Goal: Task Accomplishment & Management: Manage account settings

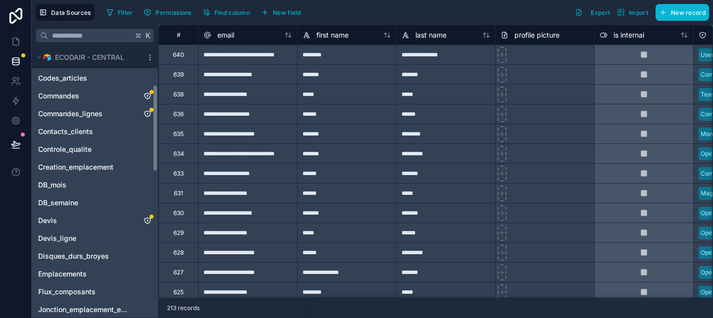
scroll to position [13, 0]
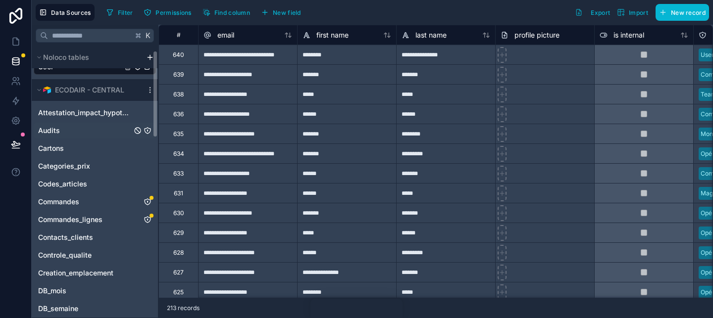
click at [78, 130] on link "Audits" at bounding box center [85, 131] width 94 height 10
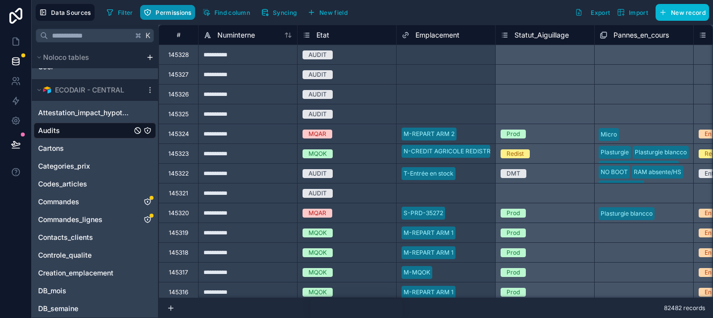
click at [168, 14] on span "Permissions" at bounding box center [173, 12] width 36 height 7
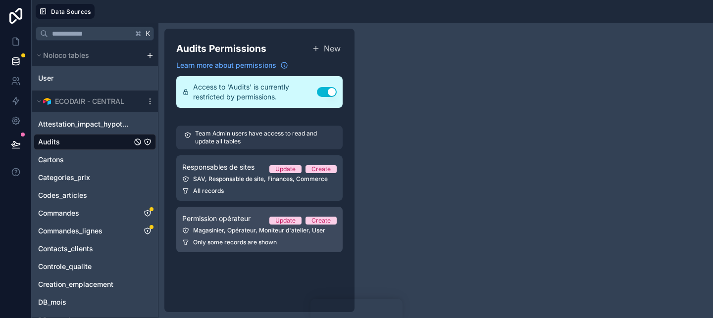
click at [237, 235] on link "Permission opérateur Update Create Magasinier, Opérateur, Moniteur d'atelier, U…" at bounding box center [259, 230] width 166 height 46
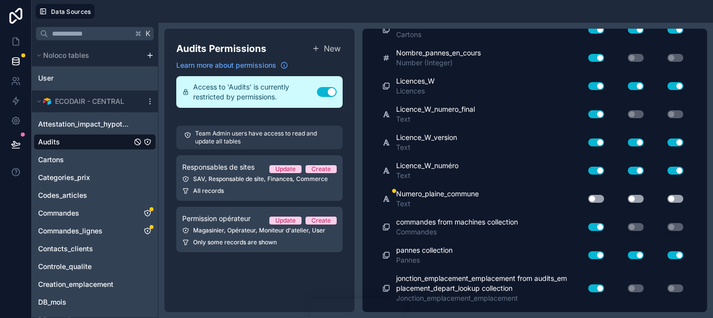
scroll to position [8255, 0]
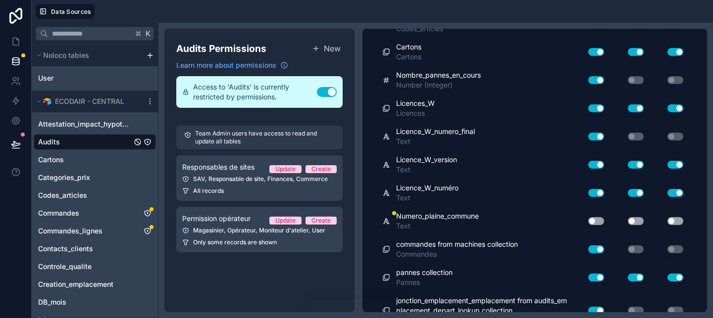
click at [597, 219] on button "Use setting" at bounding box center [596, 221] width 16 height 8
click at [642, 219] on button "Use setting" at bounding box center [636, 221] width 16 height 8
click at [668, 219] on button "Use setting" at bounding box center [675, 221] width 16 height 8
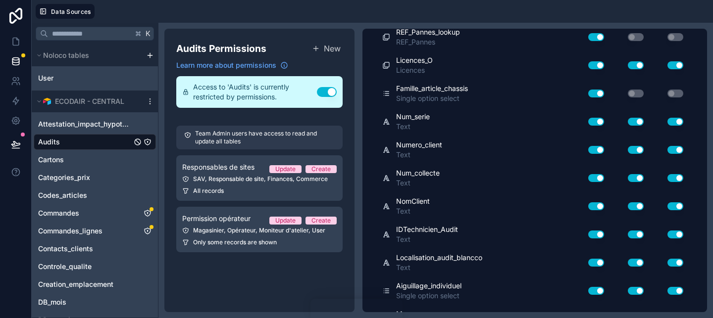
scroll to position [0, 0]
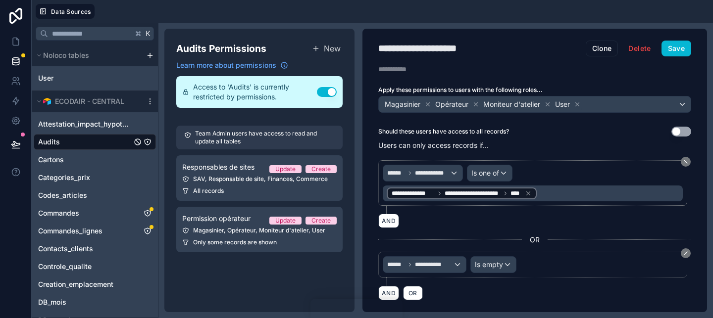
click at [691, 57] on div "**********" at bounding box center [534, 171] width 345 height 284
click at [686, 54] on button "Save" at bounding box center [676, 49] width 30 height 16
click at [17, 61] on icon at bounding box center [16, 61] width 10 height 10
click at [14, 34] on link at bounding box center [15, 42] width 31 height 20
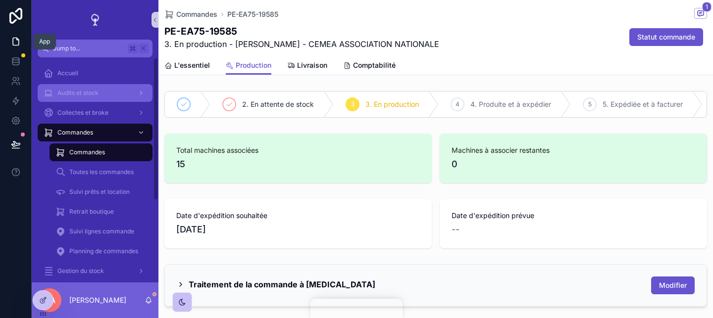
click at [99, 96] on div "Audits et stock" at bounding box center [95, 93] width 103 height 16
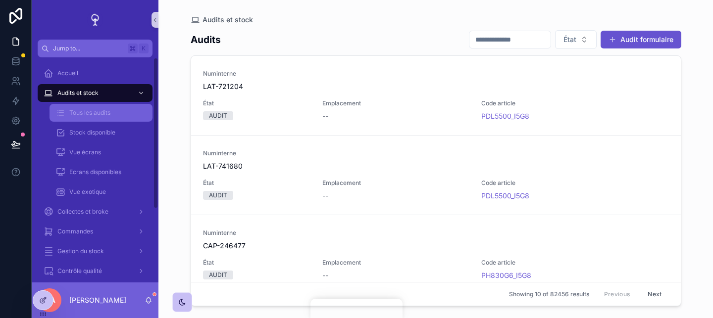
click at [130, 110] on div "Tous les audits" at bounding box center [100, 113] width 91 height 16
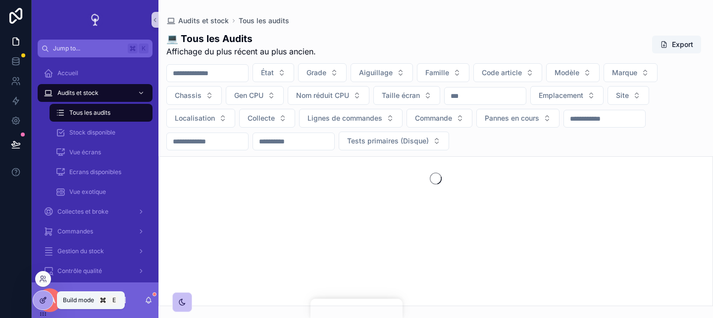
click at [44, 304] on icon at bounding box center [43, 301] width 8 height 8
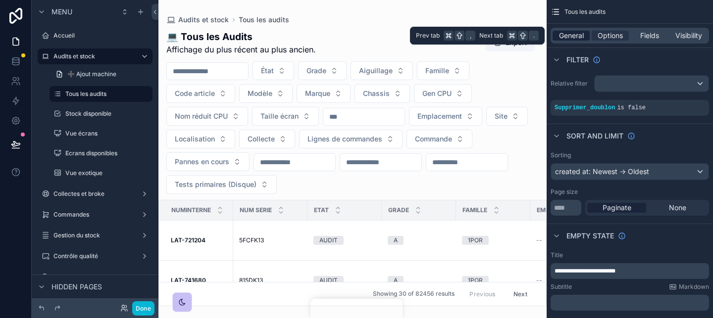
click at [574, 37] on span "General" at bounding box center [571, 36] width 25 height 10
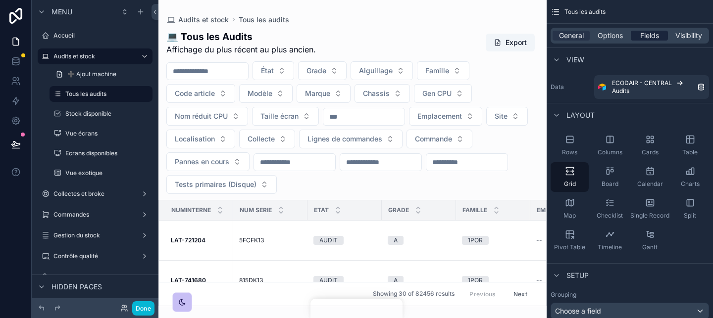
click at [646, 38] on span "Fields" at bounding box center [649, 36] width 19 height 10
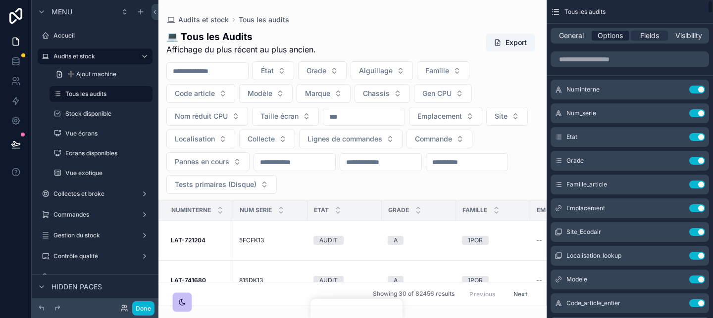
click at [620, 32] on span "Options" at bounding box center [610, 36] width 25 height 10
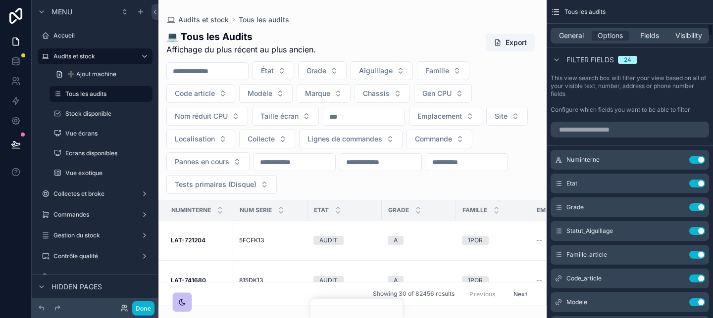
scroll to position [607, 0]
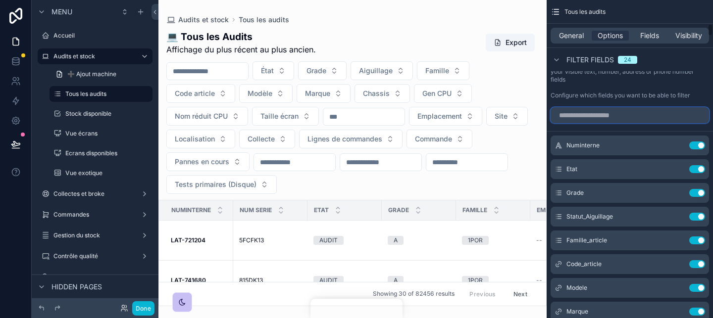
click at [609, 120] on input "scrollable content" at bounding box center [629, 115] width 158 height 16
click at [596, 112] on input "scrollable content" at bounding box center [629, 115] width 158 height 16
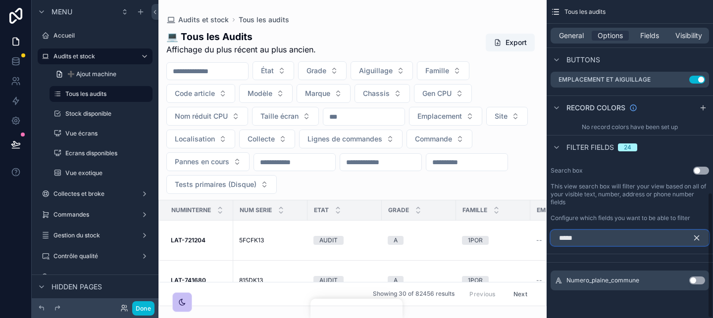
scroll to position [485, 0]
type input "******"
click at [699, 241] on icon "scrollable content" at bounding box center [696, 238] width 9 height 9
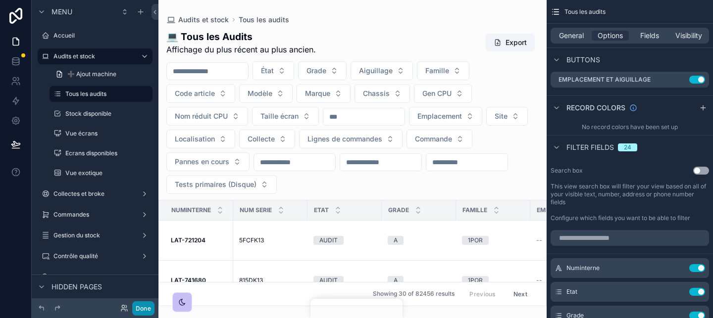
click at [150, 311] on button "Done" at bounding box center [143, 308] width 22 height 14
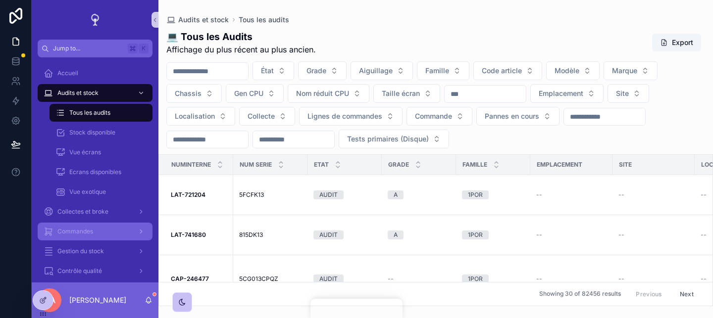
click at [108, 228] on div "Commandes" at bounding box center [95, 232] width 103 height 16
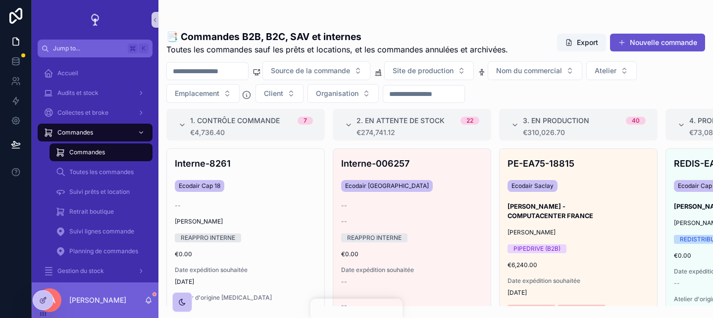
drag, startPoint x: 211, startPoint y: 74, endPoint x: 489, endPoint y: 142, distance: 285.4
click at [211, 74] on input "scrollable content" at bounding box center [207, 71] width 81 height 14
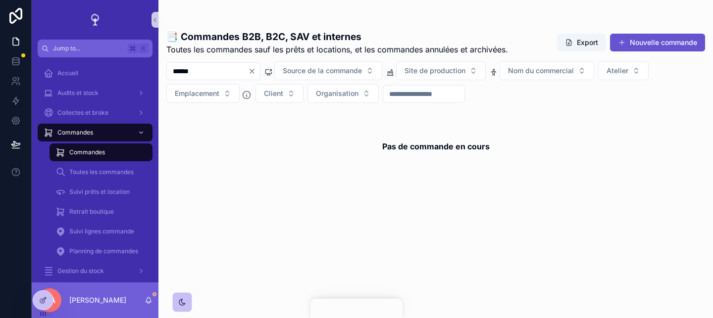
type input "*****"
click at [275, 99] on button "Client" at bounding box center [279, 93] width 48 height 19
click at [286, 93] on button "Client" at bounding box center [279, 93] width 48 height 19
click at [290, 93] on button "Client" at bounding box center [279, 93] width 48 height 19
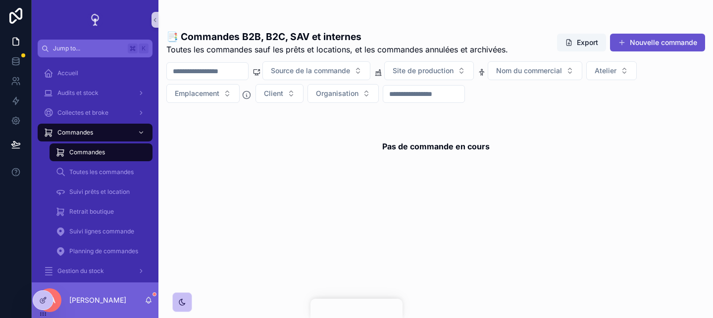
click at [343, 38] on h1 "📑 Commandes B2B, B2C, SAV et internes" at bounding box center [337, 37] width 342 height 14
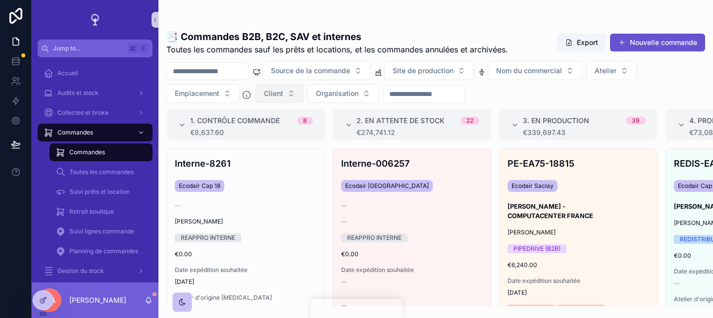
click at [286, 98] on button "Client" at bounding box center [279, 93] width 48 height 19
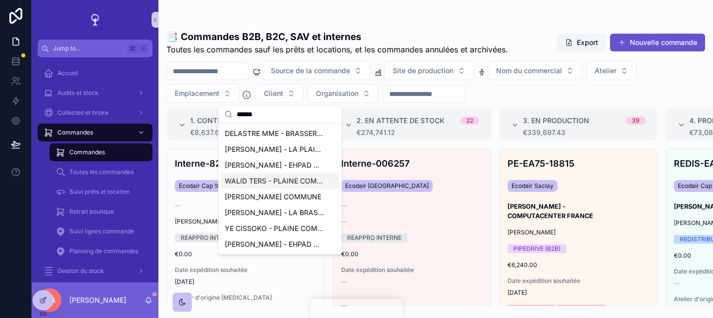
type input "******"
click at [302, 178] on span "WALID TERS - PLAINE COMMUNE VILLETANEUSE" at bounding box center [274, 181] width 99 height 10
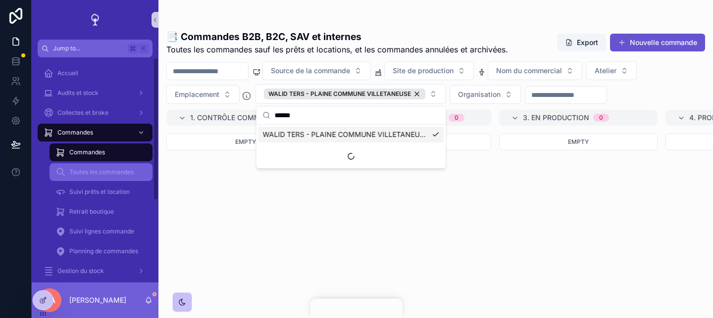
click at [110, 179] on div "Toutes les commandes" at bounding box center [100, 172] width 91 height 16
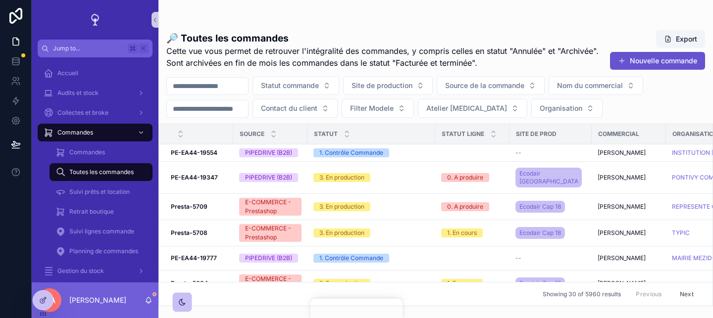
click at [226, 88] on input "scrollable content" at bounding box center [207, 86] width 81 height 14
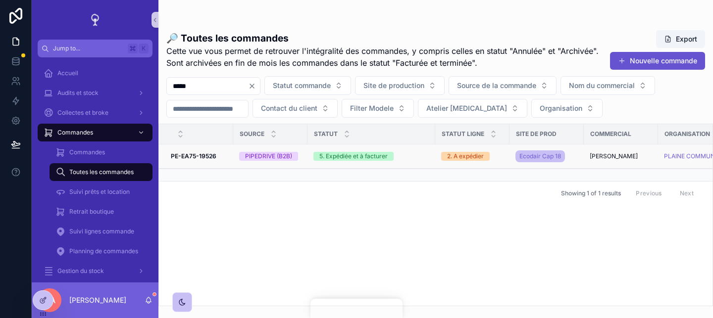
type input "*****"
click at [212, 157] on strong "PE-EA75-19526" at bounding box center [194, 155] width 46 height 7
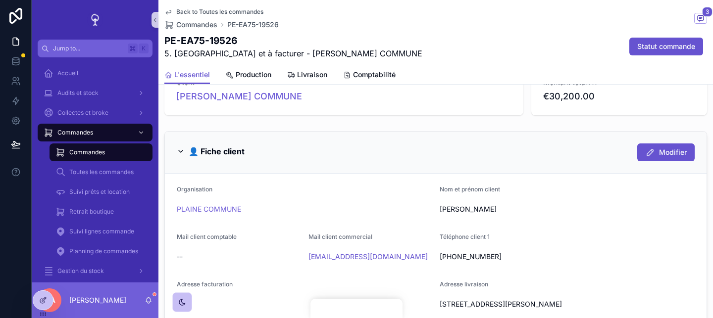
scroll to position [438, 0]
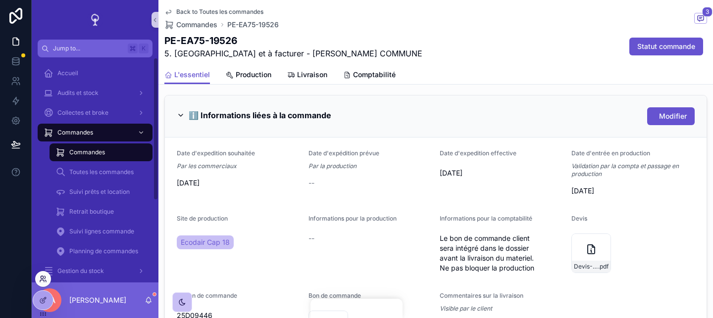
click at [42, 280] on icon at bounding box center [43, 279] width 8 height 8
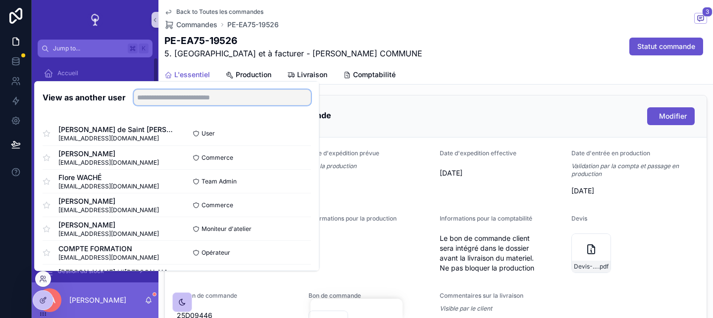
click at [158, 105] on input "text" at bounding box center [222, 98] width 177 height 16
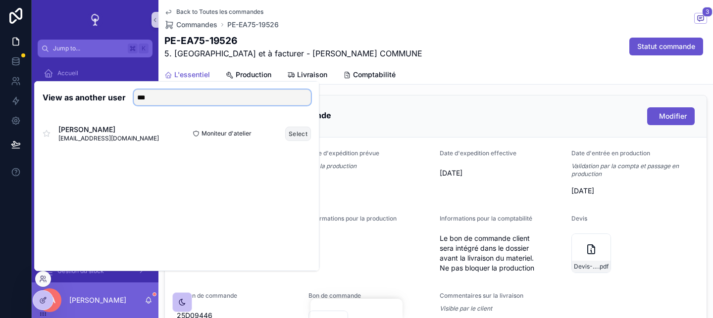
type input "***"
click at [299, 135] on button "Select" at bounding box center [298, 134] width 26 height 14
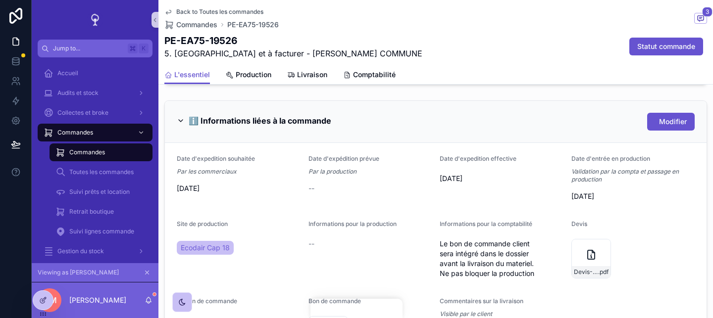
scroll to position [692, 0]
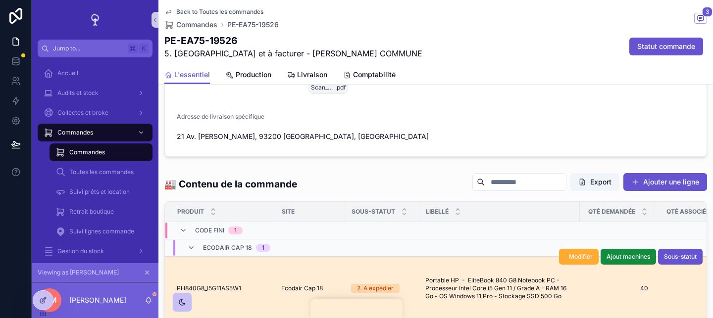
click at [217, 293] on span "PH840G8_I5G11AS5W1" at bounding box center [209, 289] width 64 height 8
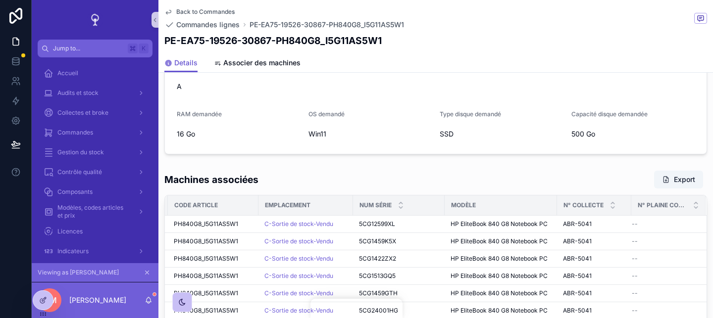
scroll to position [468, 0]
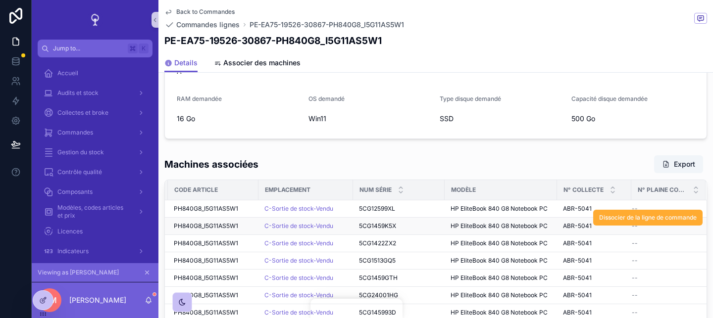
click at [216, 225] on span "PH840G8_I5G11AS5W1" at bounding box center [206, 226] width 64 height 8
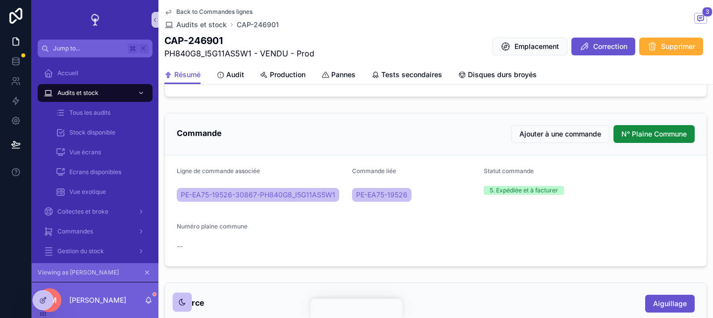
scroll to position [375, 0]
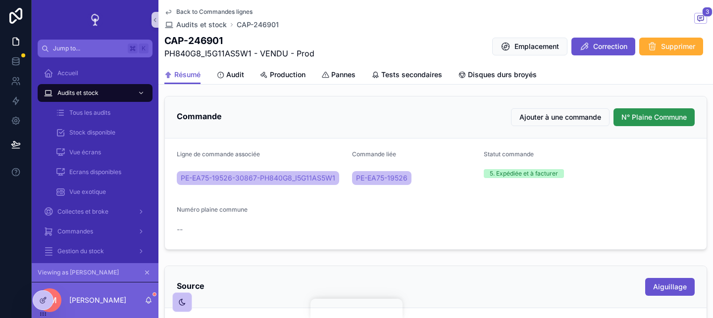
click at [675, 115] on span "N° Plaine Commune" at bounding box center [653, 117] width 65 height 10
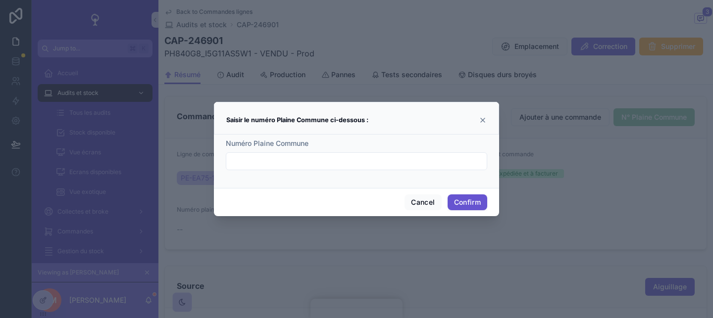
click at [473, 151] on div "Numéro Plaine Commune" at bounding box center [356, 155] width 261 height 32
click at [479, 116] on icon at bounding box center [483, 120] width 8 height 8
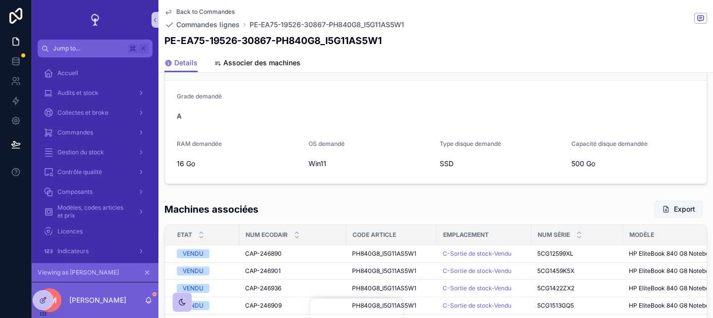
scroll to position [611, 0]
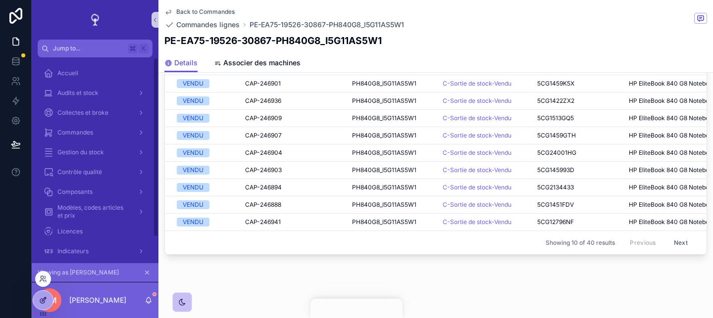
click at [43, 297] on icon at bounding box center [43, 301] width 8 height 8
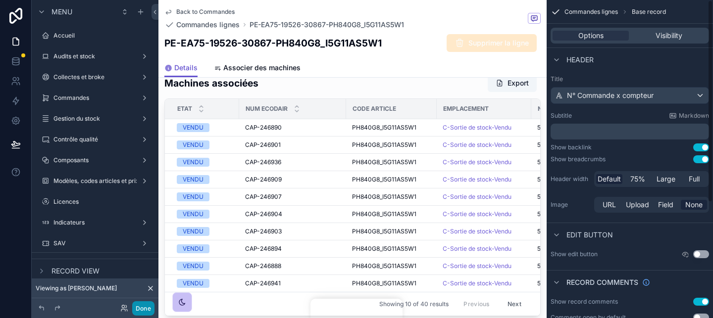
scroll to position [144, 0]
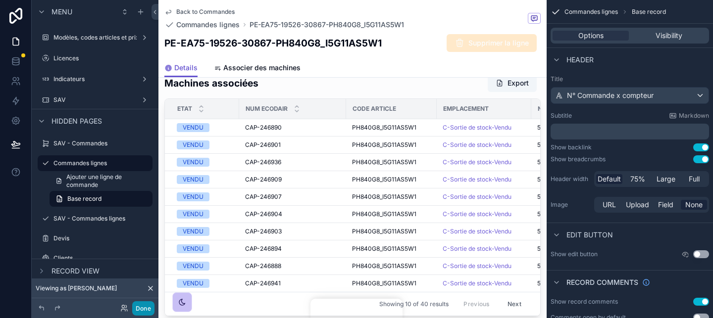
click at [145, 311] on button "Done" at bounding box center [143, 308] width 22 height 14
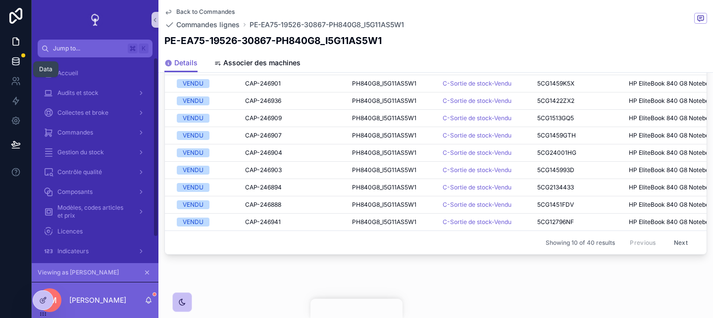
click at [19, 65] on icon at bounding box center [16, 61] width 10 height 10
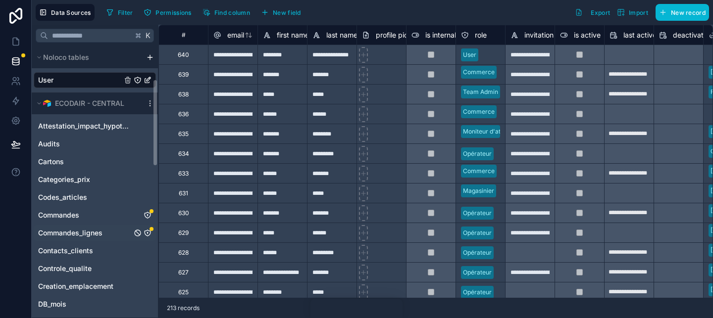
scroll to position [87, 0]
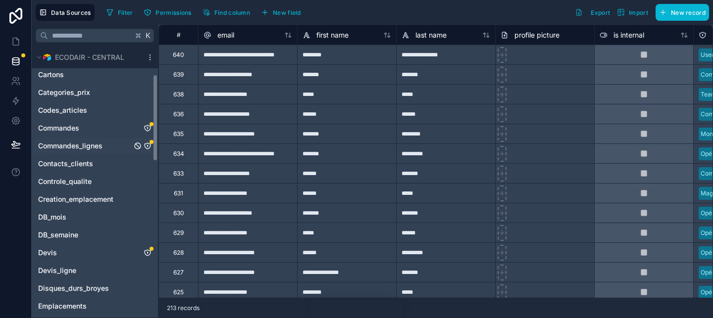
click at [101, 147] on span "Commandes_lignes" at bounding box center [70, 146] width 64 height 10
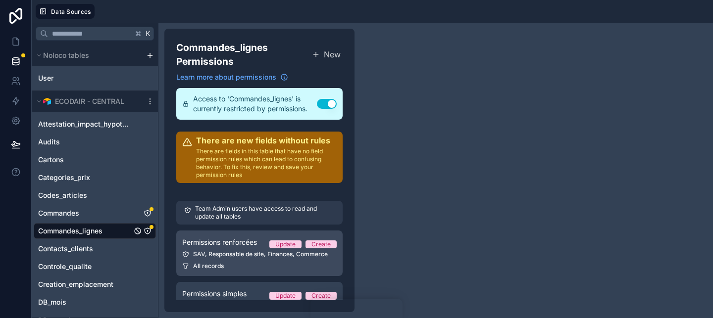
scroll to position [33, 0]
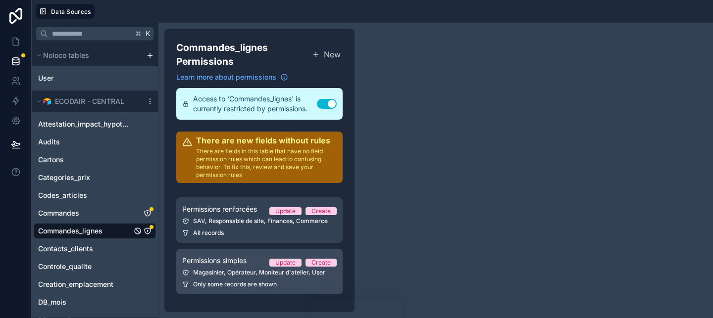
click at [260, 267] on link "Permissions simples Update Create Magasinier, Opérateur, Moniteur d'atelier, Us…" at bounding box center [259, 272] width 166 height 46
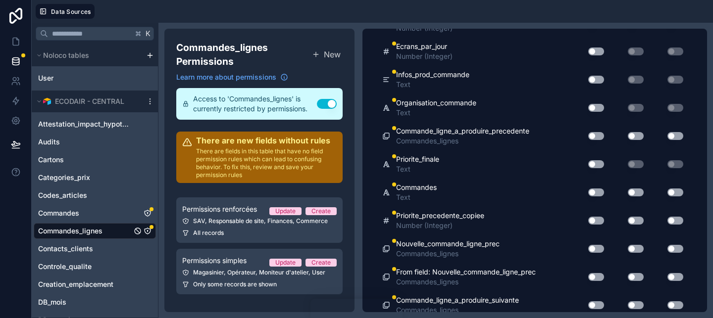
scroll to position [3391, 0]
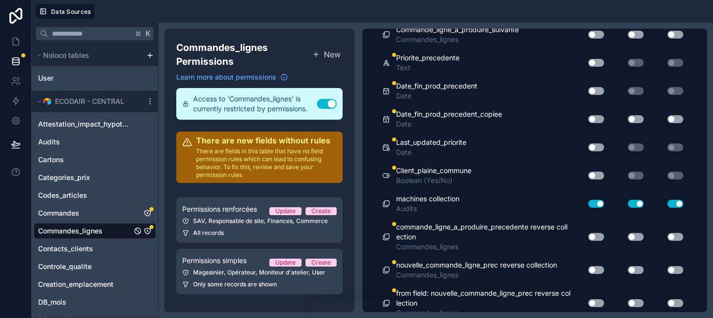
click at [597, 176] on button "Use setting" at bounding box center [596, 176] width 16 height 8
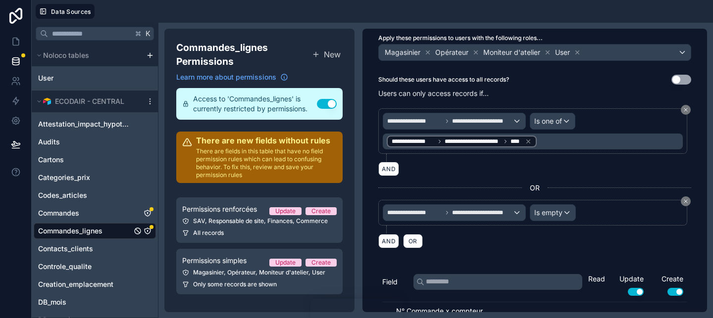
scroll to position [0, 0]
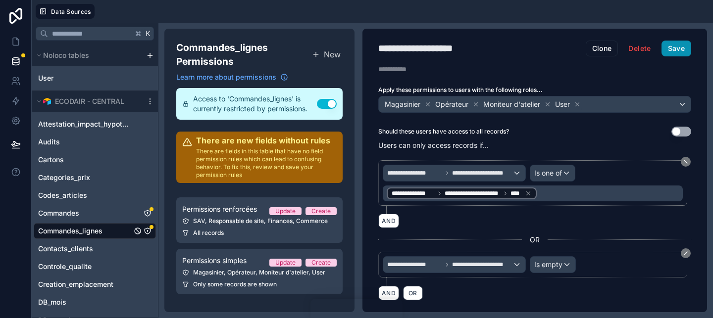
click at [674, 51] on button "Save" at bounding box center [676, 49] width 30 height 16
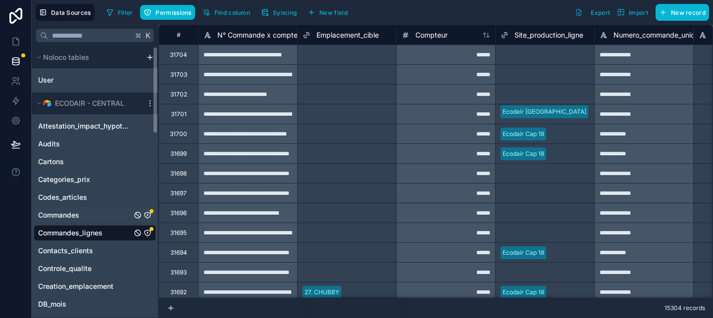
click at [96, 212] on link "Commandes" at bounding box center [85, 215] width 94 height 10
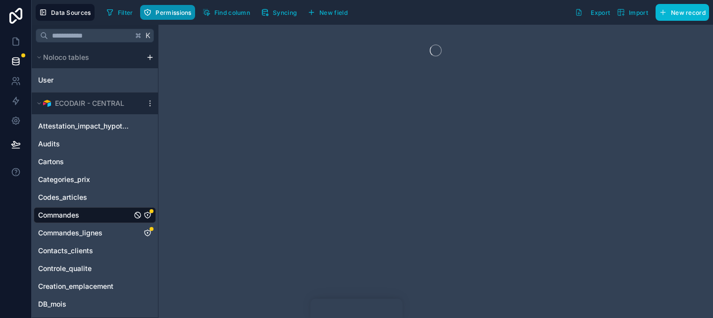
click at [184, 10] on span "Permissions" at bounding box center [173, 12] width 36 height 7
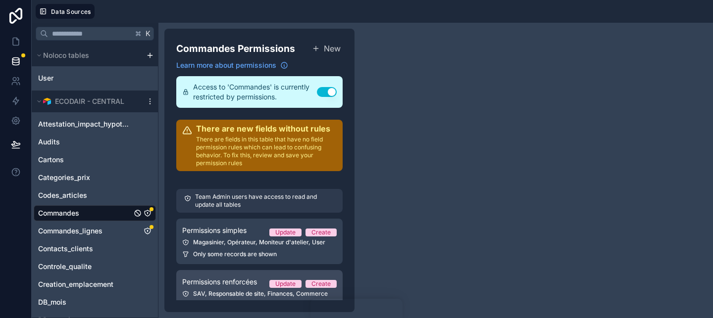
click at [260, 283] on div "Permissions renforcées Update Create" at bounding box center [259, 282] width 154 height 12
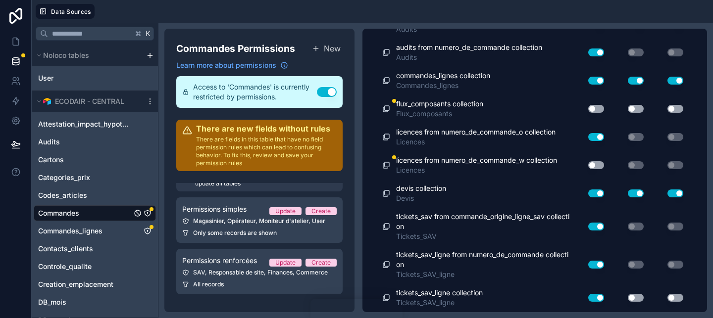
scroll to position [6829, 0]
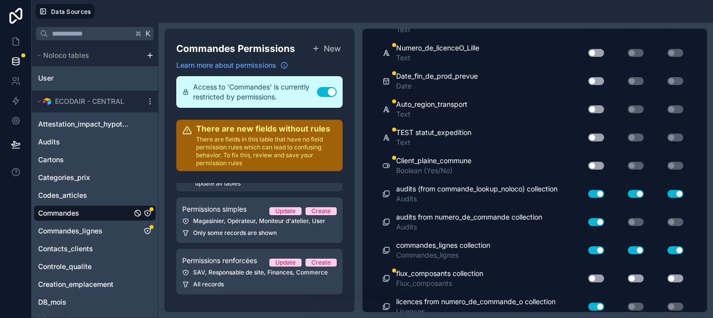
click at [595, 174] on div "Use setting" at bounding box center [592, 166] width 32 height 16
click at [592, 170] on button "Use setting" at bounding box center [596, 166] width 16 height 8
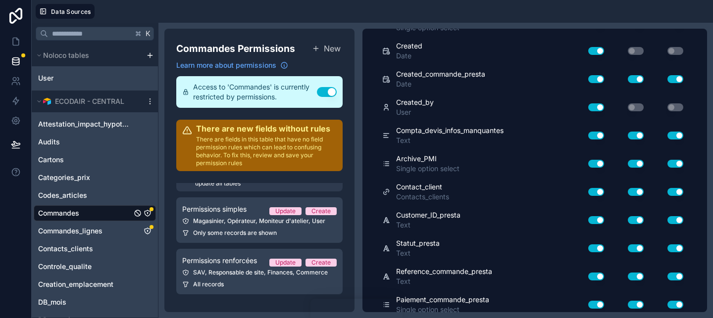
scroll to position [0, 0]
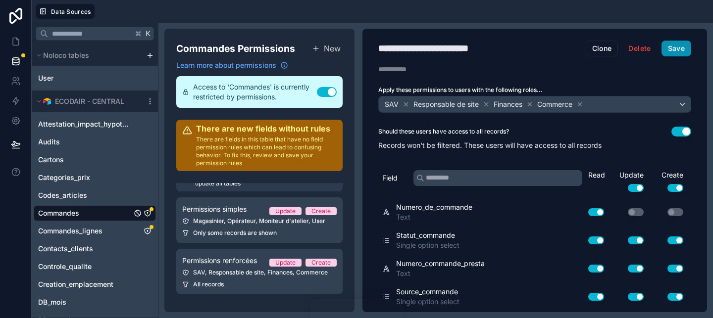
click at [687, 54] on button "Save" at bounding box center [676, 49] width 30 height 16
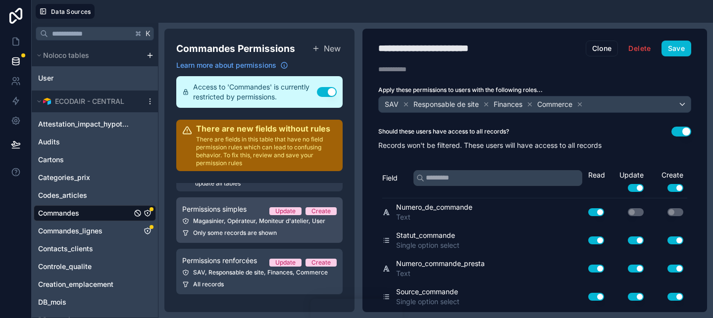
click at [246, 232] on span "Only some records are shown" at bounding box center [235, 233] width 84 height 8
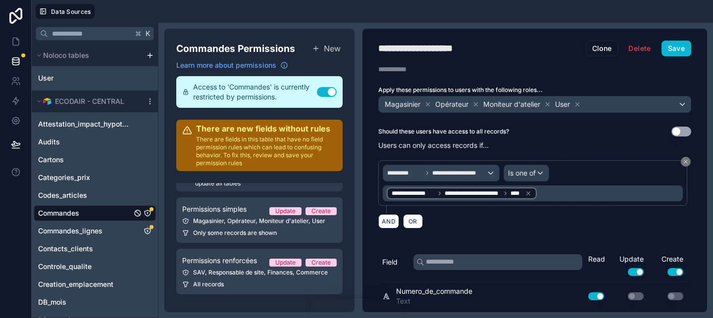
scroll to position [6913, 0]
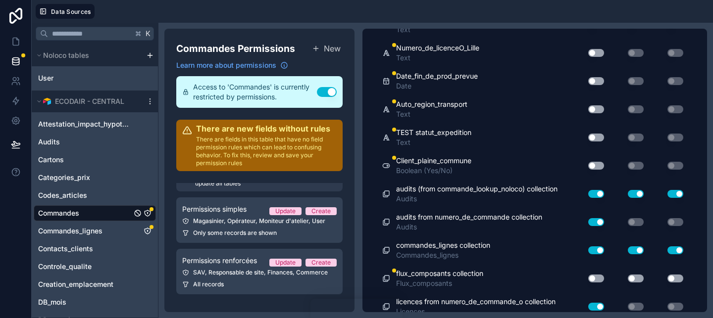
click at [598, 170] on button "Use setting" at bounding box center [596, 166] width 16 height 8
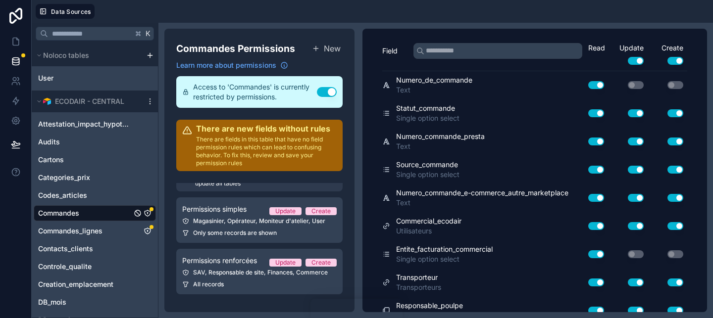
scroll to position [0, 0]
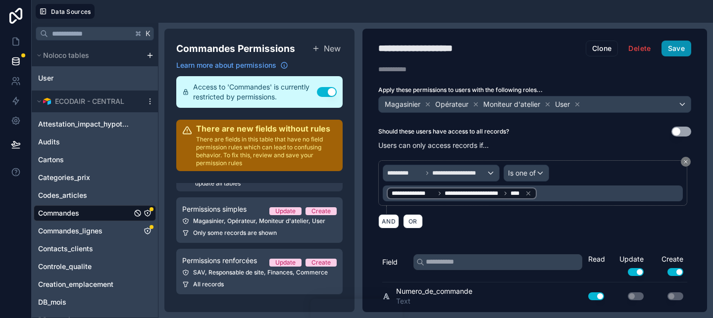
click at [682, 49] on button "Save" at bounding box center [676, 49] width 30 height 16
click at [112, 226] on link "Commandes_lignes" at bounding box center [85, 231] width 94 height 10
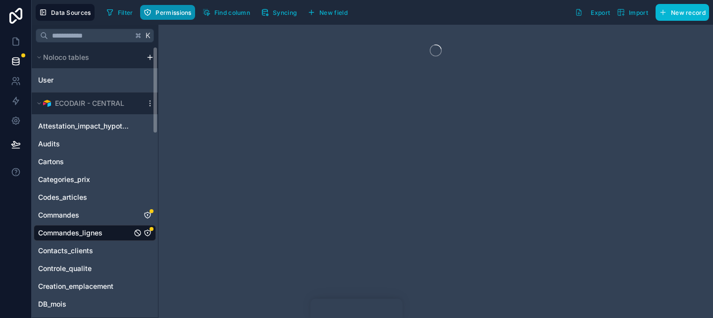
click at [161, 8] on button "Permissions" at bounding box center [167, 12] width 54 height 15
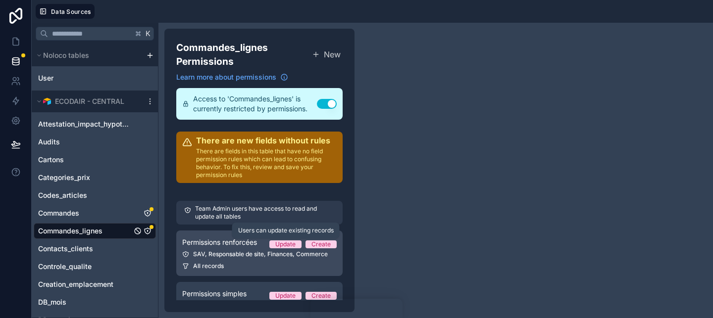
click at [261, 265] on div "All records" at bounding box center [259, 266] width 154 height 8
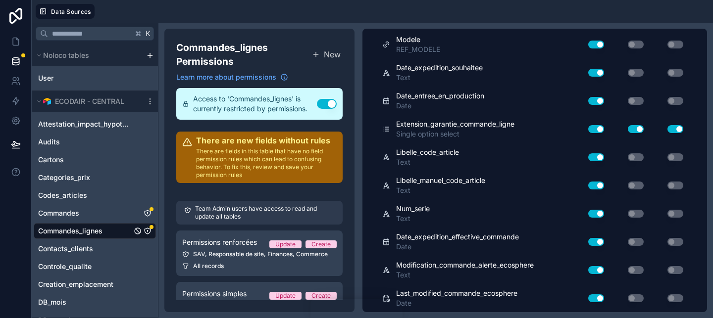
scroll to position [3235, 0]
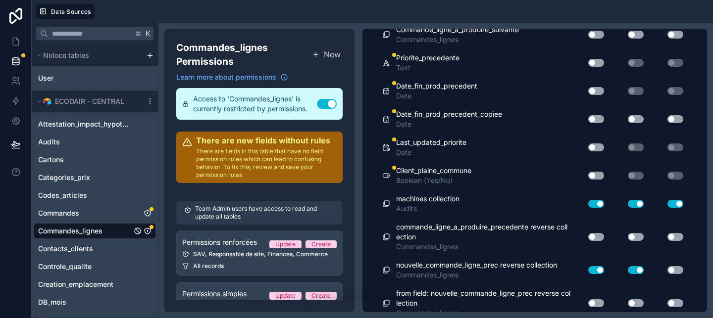
click at [599, 180] on div "Use setting" at bounding box center [592, 176] width 32 height 16
click at [597, 176] on button "Use setting" at bounding box center [596, 176] width 16 height 8
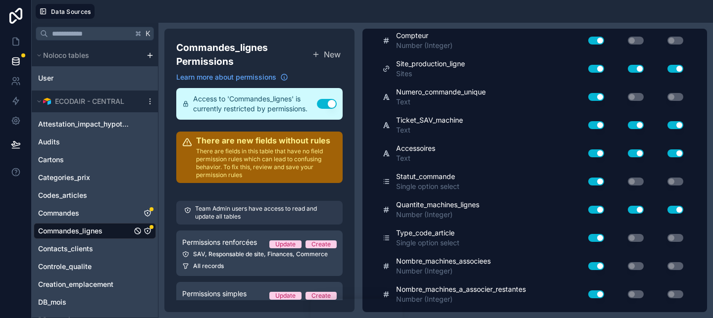
scroll to position [0, 0]
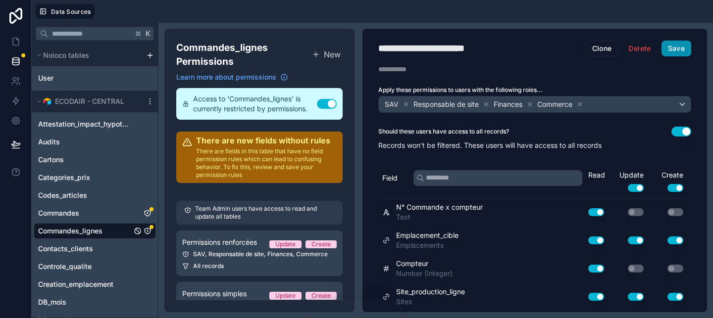
click at [685, 48] on button "Save" at bounding box center [676, 49] width 30 height 16
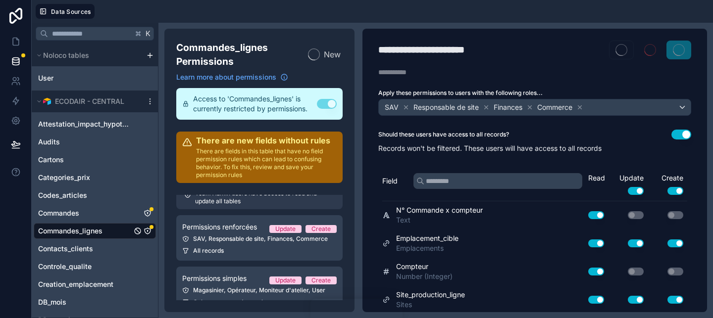
click at [258, 287] on div "Magasinier, Opérateur, Moniteur d'atelier, User" at bounding box center [259, 291] width 154 height 8
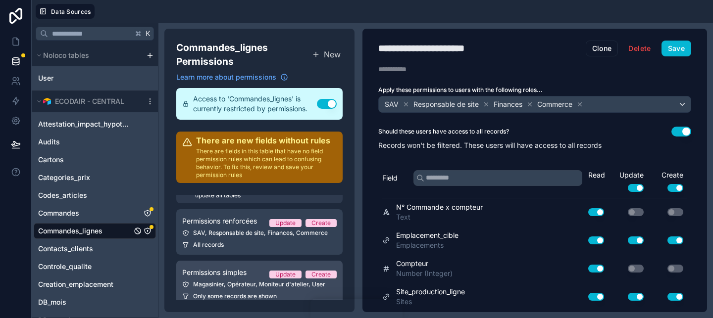
scroll to position [33, 0]
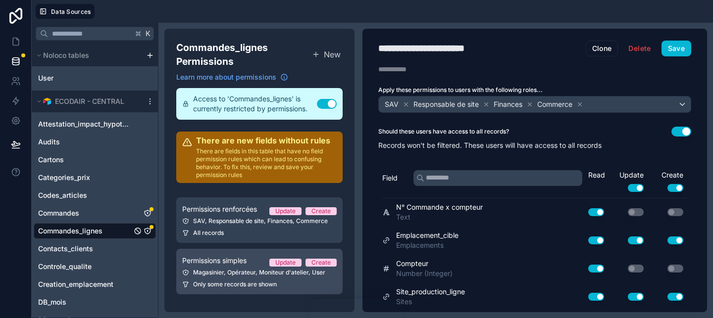
click at [269, 260] on div "Permissions simples Update Create" at bounding box center [259, 261] width 154 height 12
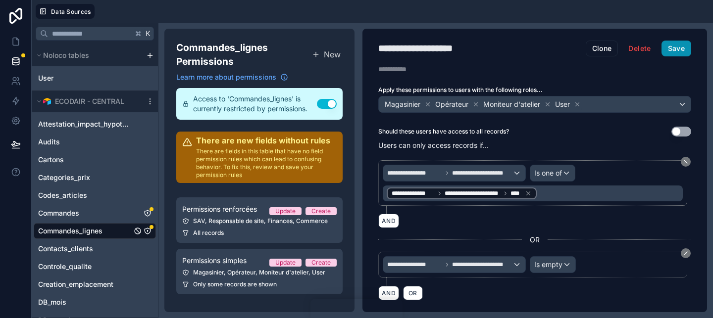
click at [665, 47] on button "Save" at bounding box center [676, 49] width 30 height 16
click at [17, 38] on icon at bounding box center [16, 41] width 6 height 7
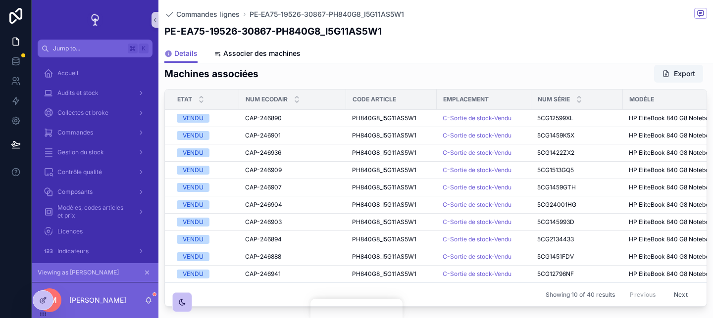
scroll to position [597, 0]
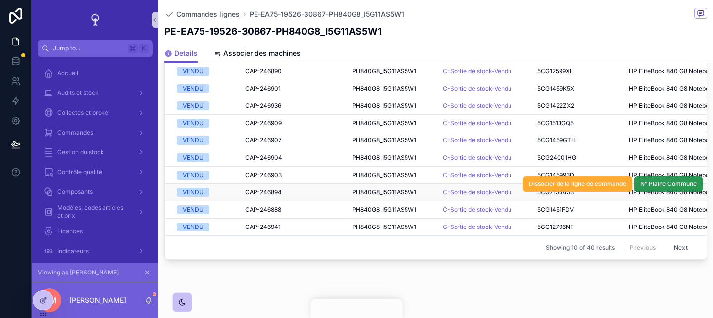
click at [676, 184] on span "N° Plaine Commune" at bounding box center [668, 184] width 56 height 8
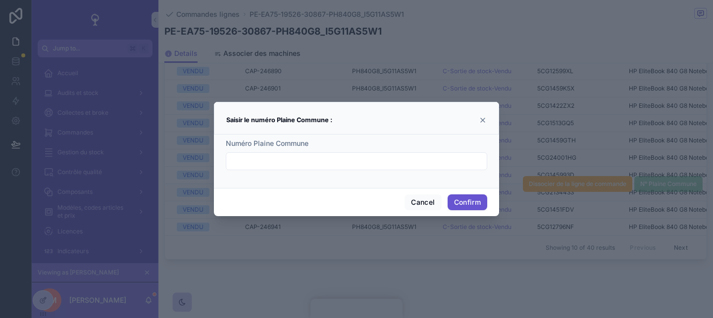
click at [493, 118] on div "Saisir le numéro Plaine Commune :" at bounding box center [356, 118] width 285 height 33
click at [486, 118] on icon at bounding box center [483, 120] width 8 height 8
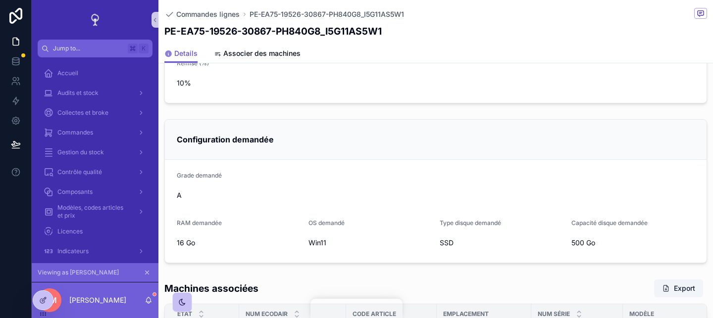
scroll to position [0, 0]
